Goal: Find specific page/section: Find specific page/section

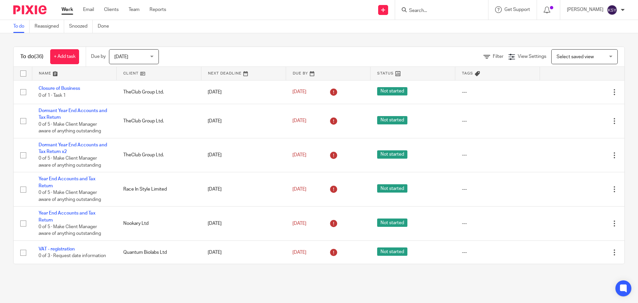
click at [412, 3] on div at bounding box center [441, 10] width 93 height 20
click at [412, 5] on div at bounding box center [441, 10] width 93 height 20
click at [412, 7] on form at bounding box center [443, 10] width 71 height 8
click at [412, 10] on input "Search" at bounding box center [438, 11] width 60 height 6
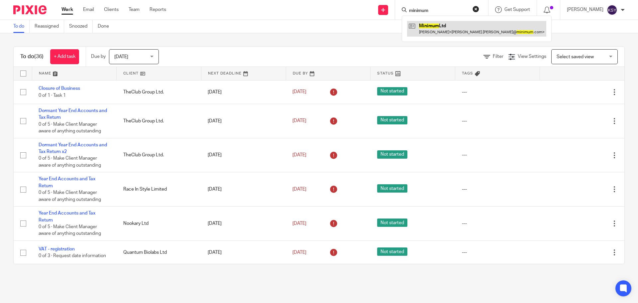
type input "minimum"
click at [418, 21] on link at bounding box center [476, 28] width 139 height 15
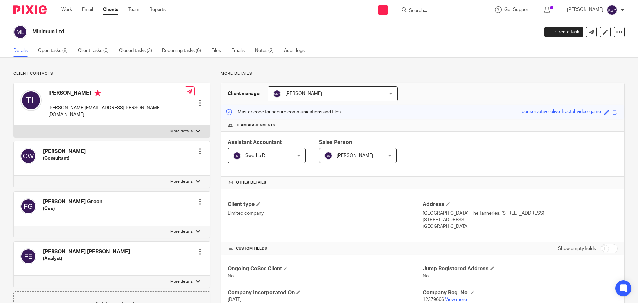
scroll to position [66, 0]
